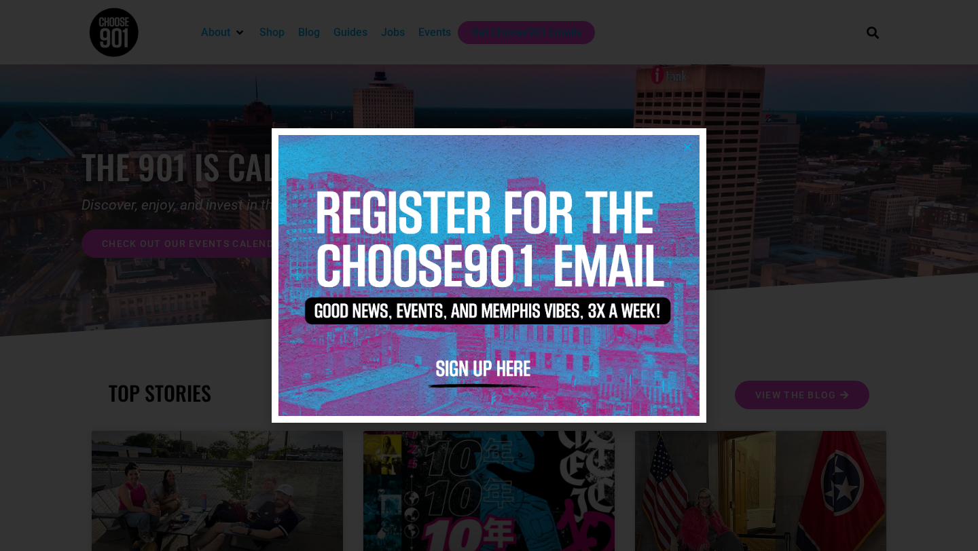
click at [687, 149] on icon "Close" at bounding box center [687, 147] width 10 height 10
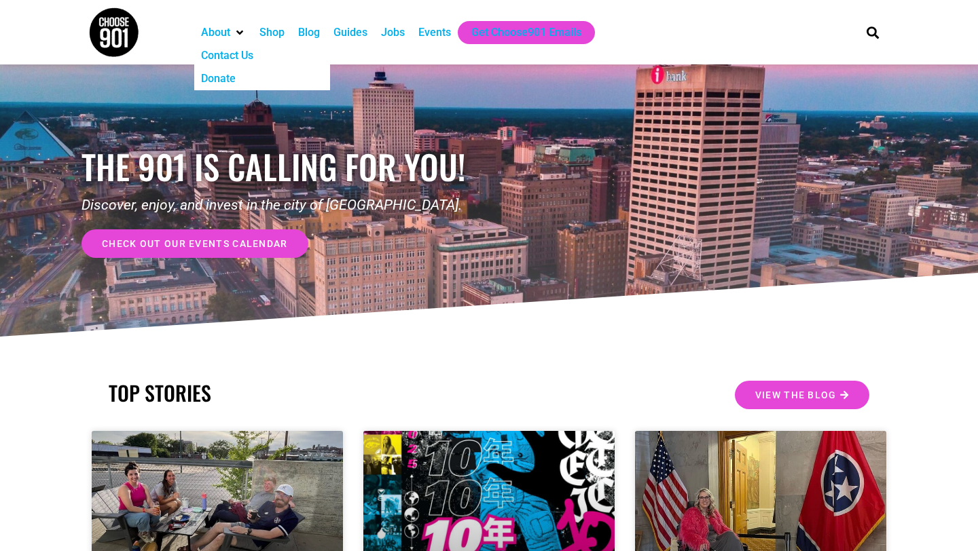
click at [227, 33] on div "About" at bounding box center [215, 32] width 29 height 16
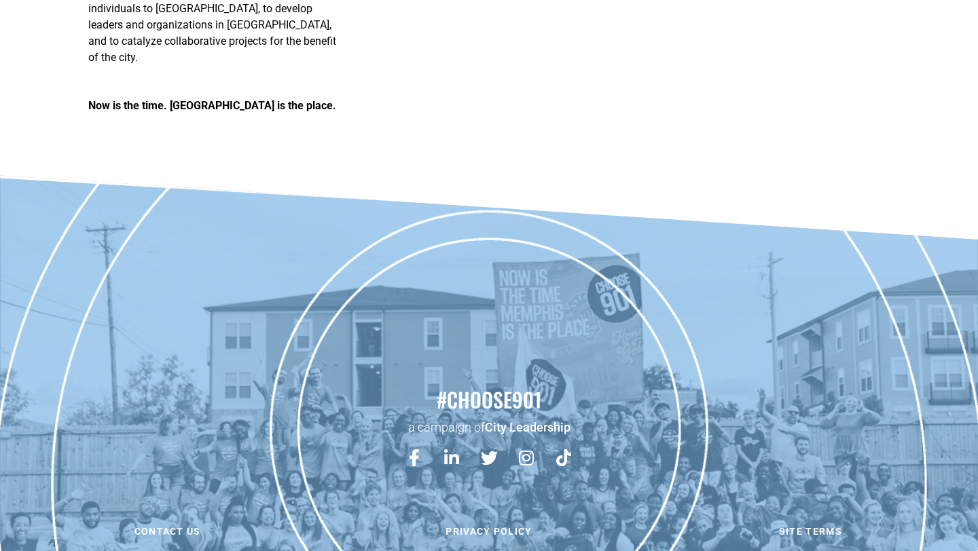
scroll to position [2290, 0]
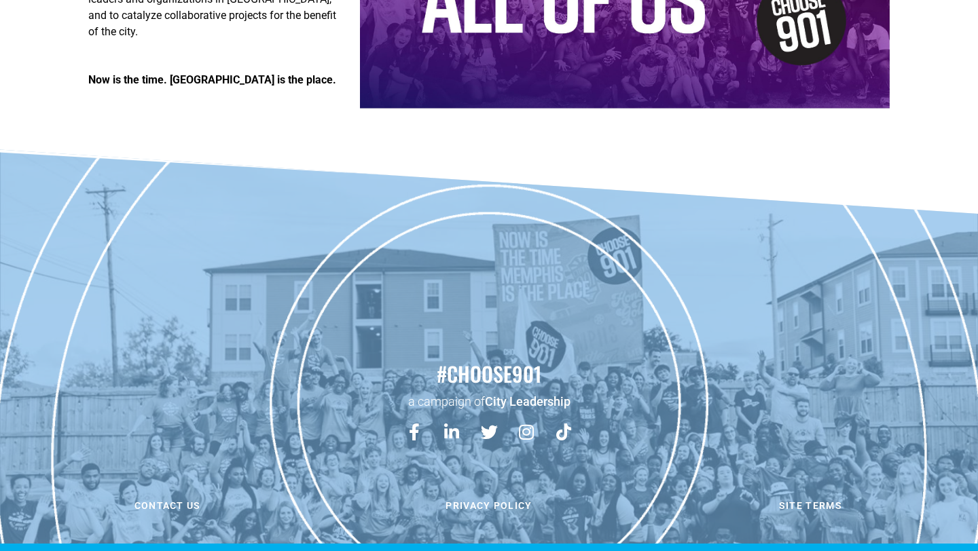
click at [536, 394] on link "City Leadership" at bounding box center [528, 401] width 86 height 14
